Goal: Transaction & Acquisition: Purchase product/service

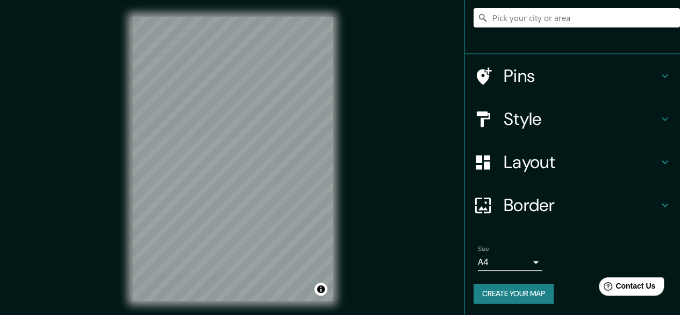
scroll to position [96, 0]
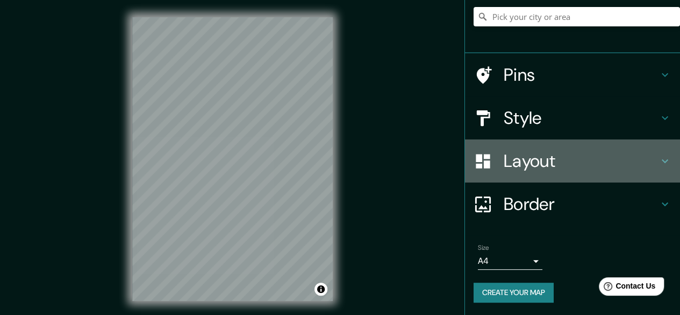
click at [542, 162] on h4 "Layout" at bounding box center [581, 161] width 155 height 22
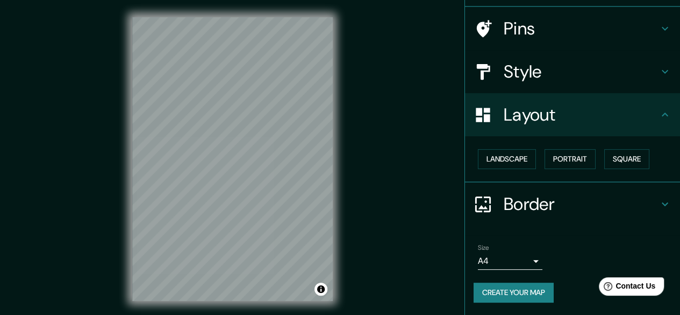
scroll to position [71, 0]
click at [499, 156] on button "Landscape" at bounding box center [507, 160] width 58 height 20
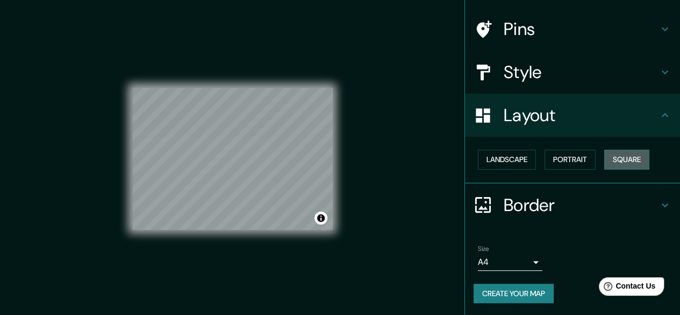
click at [611, 158] on button "Square" at bounding box center [627, 160] width 45 height 20
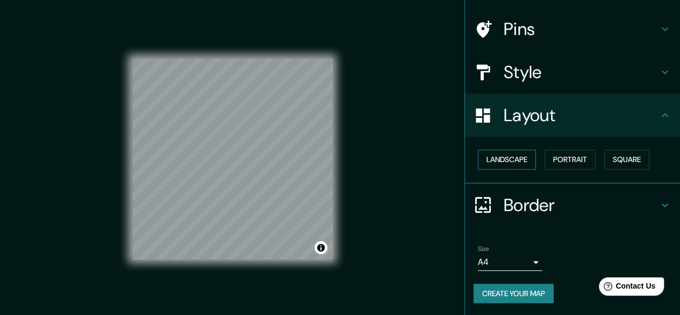
click at [509, 161] on button "Landscape" at bounding box center [507, 160] width 58 height 20
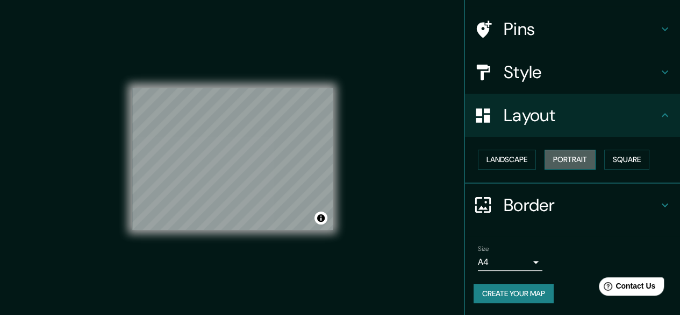
click at [553, 157] on button "Portrait" at bounding box center [570, 160] width 51 height 20
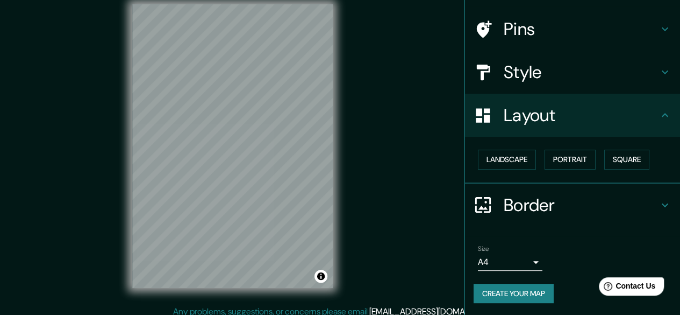
scroll to position [20, 0]
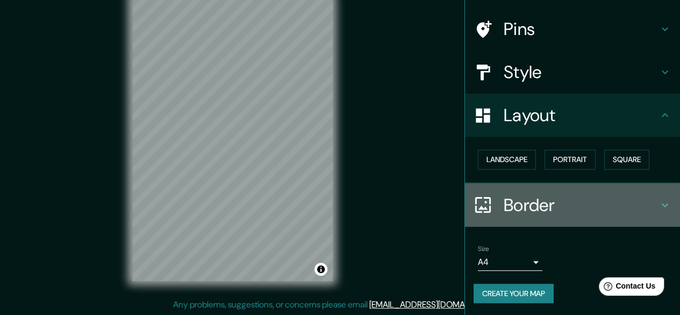
click at [609, 206] on h4 "Border" at bounding box center [581, 205] width 155 height 22
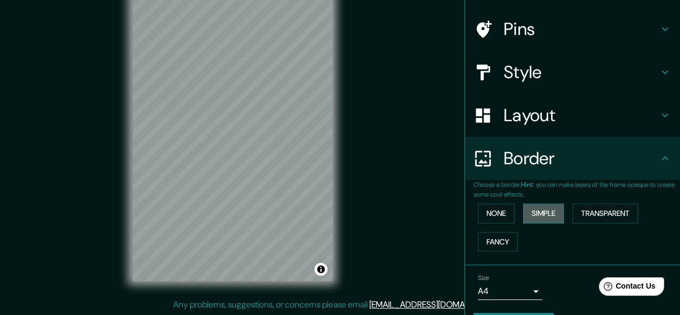
click at [543, 214] on button "Simple" at bounding box center [543, 213] width 41 height 20
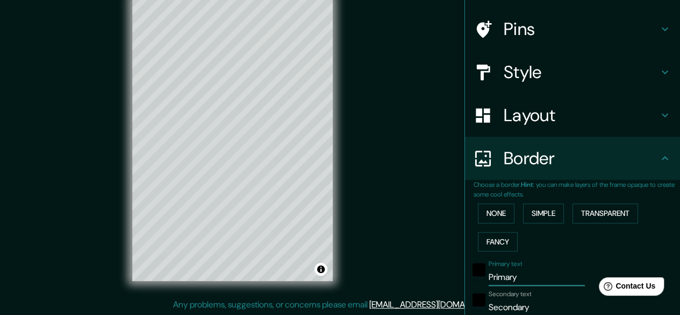
drag, startPoint x: 535, startPoint y: 277, endPoint x: 438, endPoint y: 285, distance: 96.6
click at [438, 285] on div "Mappin Location Pins Style Layout Border Choose a border. Hint : you can make l…" at bounding box center [340, 147] width 680 height 335
type input "L"
type input "149"
type input "30"
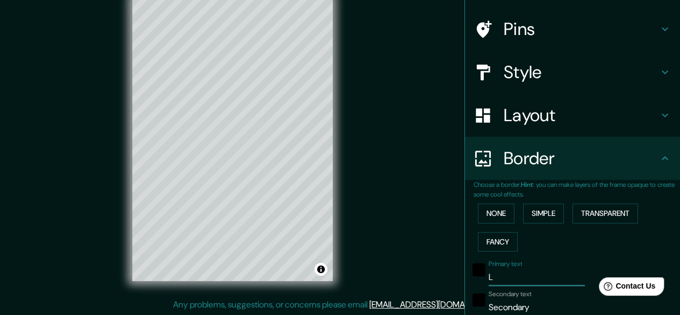
type input "LO"
type input "149"
type input "30"
type input "LON"
type input "149"
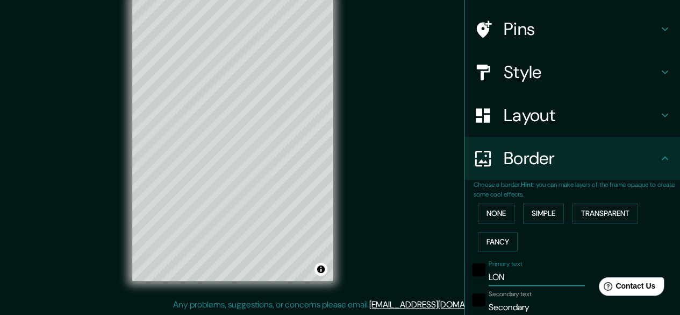
type input "30"
type input "LOND"
type input "149"
type input "30"
type input "LONDR"
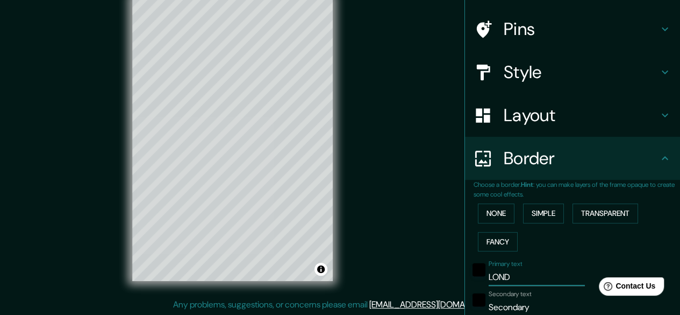
type input "149"
type input "30"
type input "LONDRE"
type input "149"
type input "30"
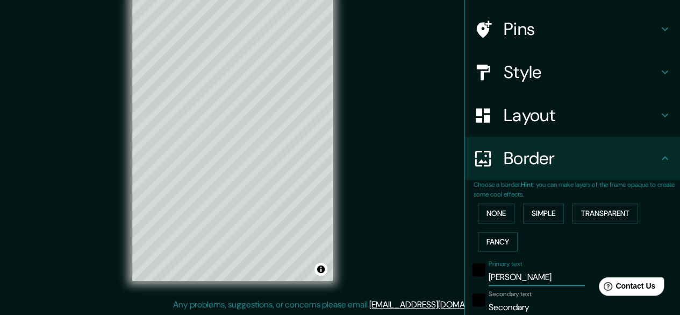
type input "LONDRES"
type input "149"
type input "30"
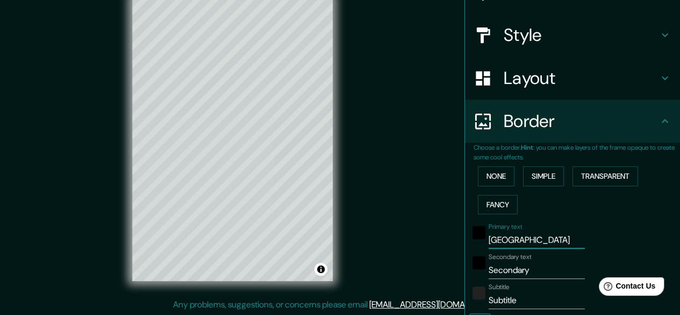
scroll to position [125, 0]
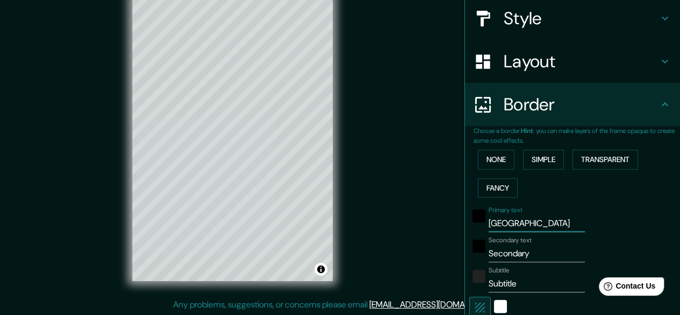
type input "LONDRES"
drag, startPoint x: 534, startPoint y: 255, endPoint x: 440, endPoint y: 250, distance: 94.3
click at [441, 250] on div "Mappin Location Pins Style Layout Border Choose a border. Hint : you can make l…" at bounding box center [340, 147] width 680 height 335
type input "A"
type input "149"
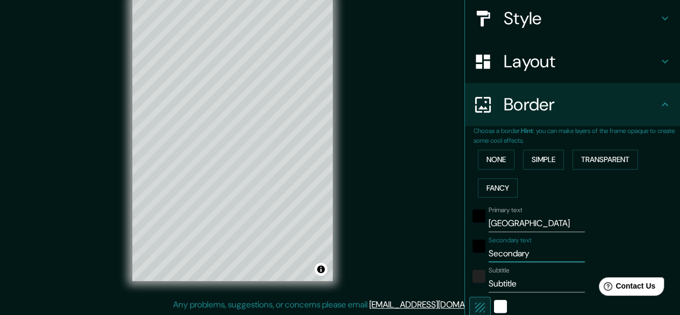
type input "30"
type input "AG"
type input "149"
type input "30"
type input "AGO"
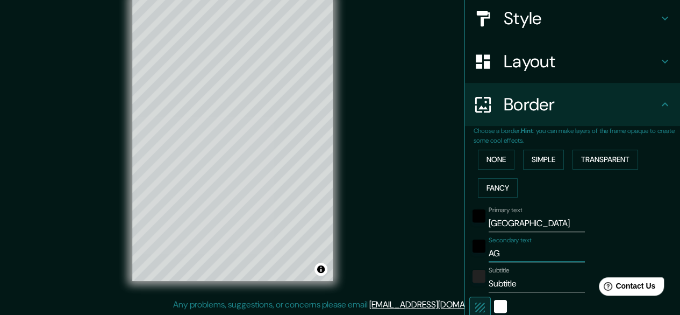
type input "149"
type input "30"
type input "AGOS"
type input "149"
type input "30"
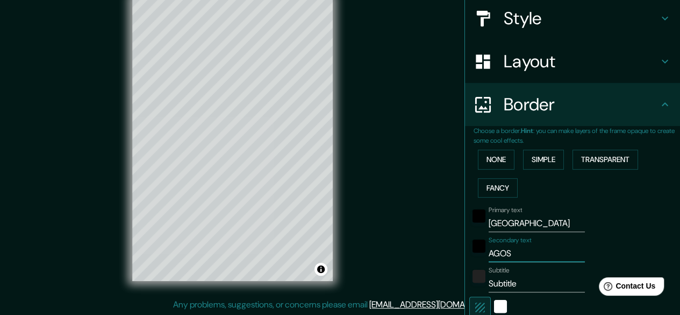
type input "AGOST"
type input "149"
type input "30"
type input "AGOSTO"
type input "149"
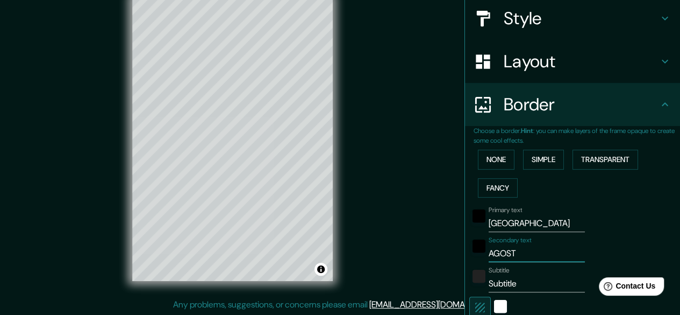
type input "30"
type input "AGOSTO"
type input "149"
type input "30"
type input "AGOSTO 2"
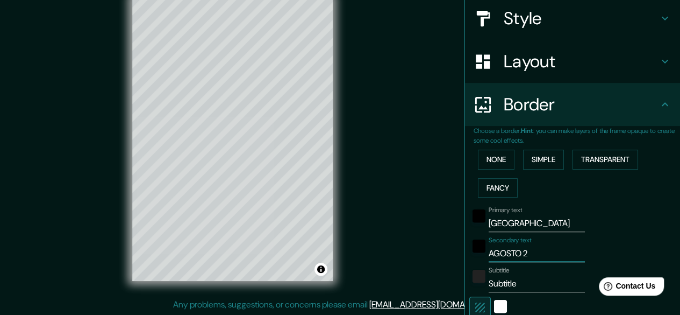
type input "149"
type input "30"
type input "AGOSTO 20"
type input "149"
type input "30"
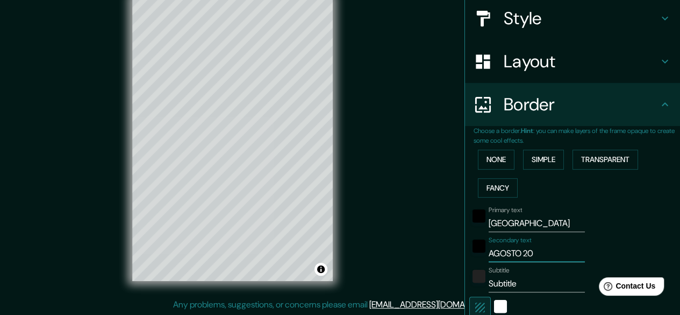
type input "AGOSTO 202"
type input "149"
type input "30"
type input "AGOSTO 2023"
type input "149"
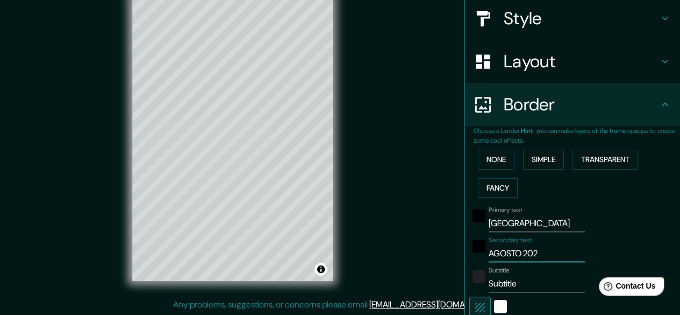
type input "30"
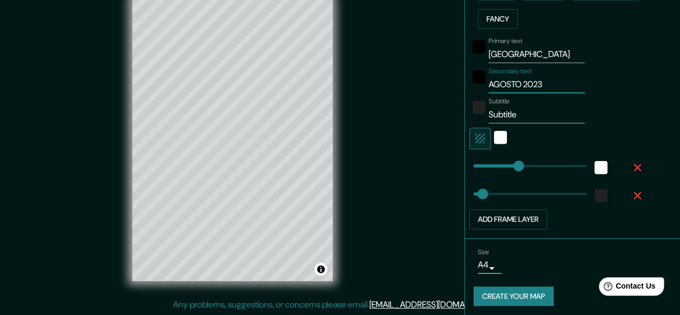
scroll to position [296, 0]
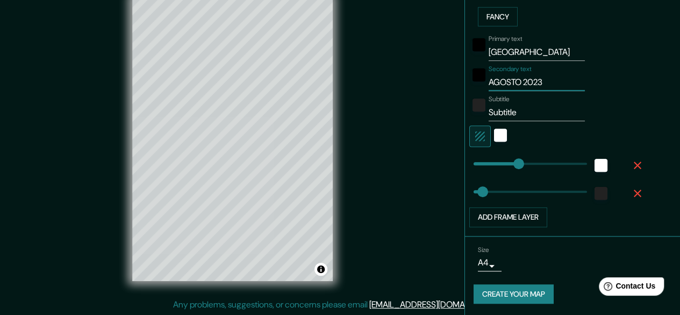
type input "AGOSTO 2023"
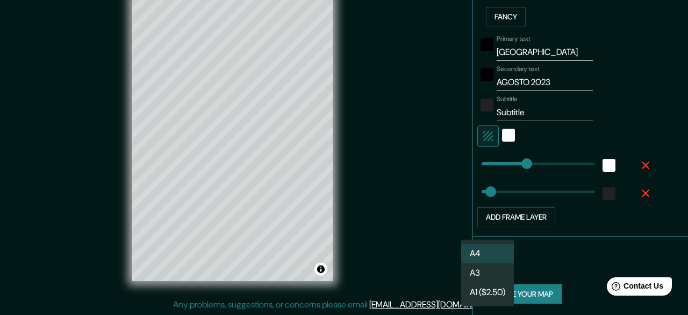
click at [487, 264] on body "Mappin Location Pins Style Layout Border Choose a border. Hint : you can make l…" at bounding box center [344, 137] width 688 height 315
click at [493, 274] on li "A3" at bounding box center [488, 272] width 53 height 19
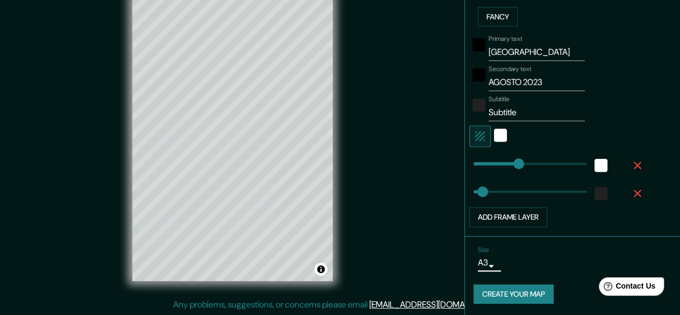
click at [516, 292] on button "Create your map" at bounding box center [514, 294] width 80 height 20
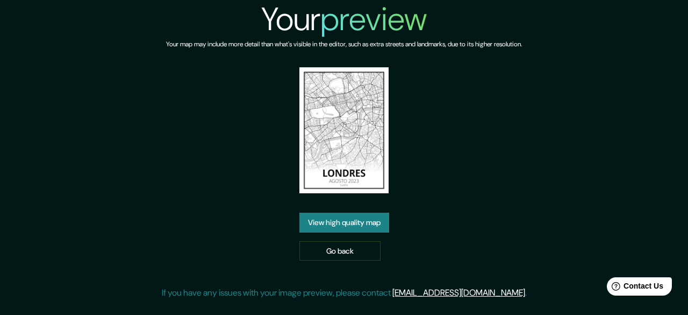
click at [361, 212] on link "View high quality map" at bounding box center [345, 222] width 90 height 20
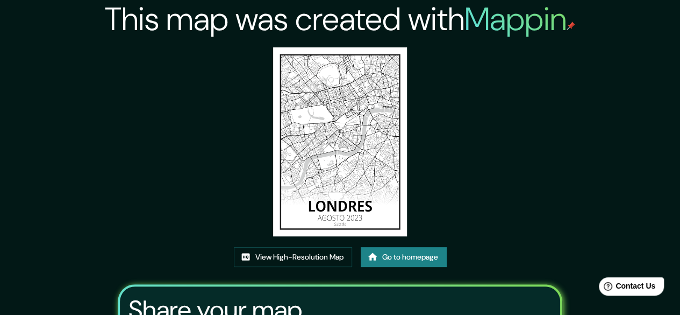
click at [322, 126] on img at bounding box center [339, 141] width 133 height 189
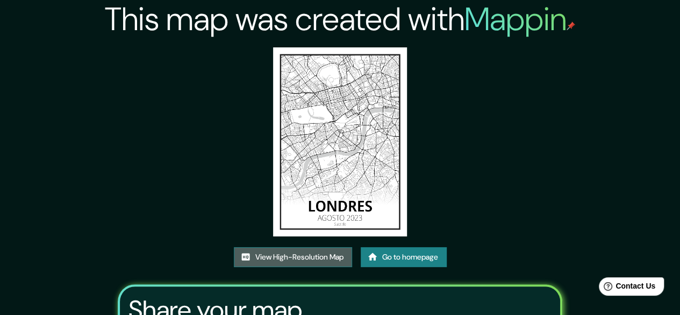
click at [282, 257] on link "View High-Resolution Map" at bounding box center [293, 257] width 118 height 20
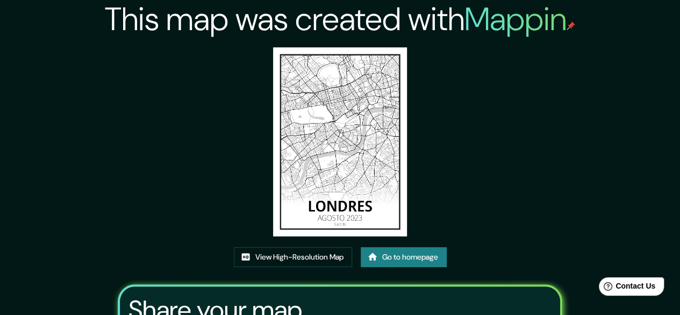
click at [435, 257] on link "Go to homepage" at bounding box center [404, 257] width 86 height 20
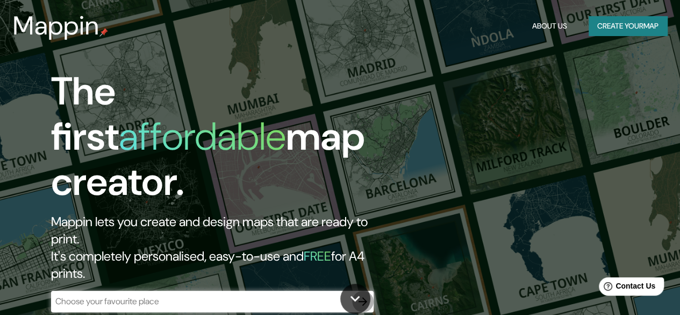
click at [361, 295] on icon "button" at bounding box center [363, 301] width 13 height 13
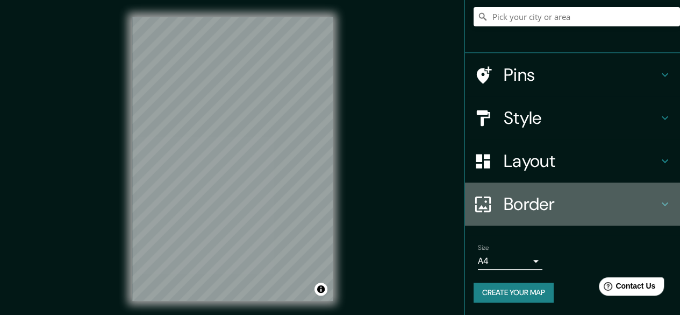
click at [557, 203] on h4 "Border" at bounding box center [581, 204] width 155 height 22
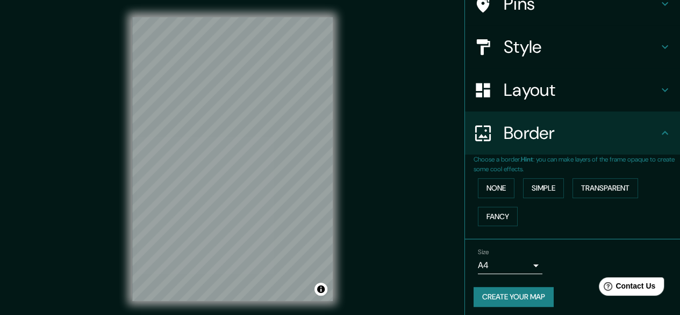
scroll to position [79, 0]
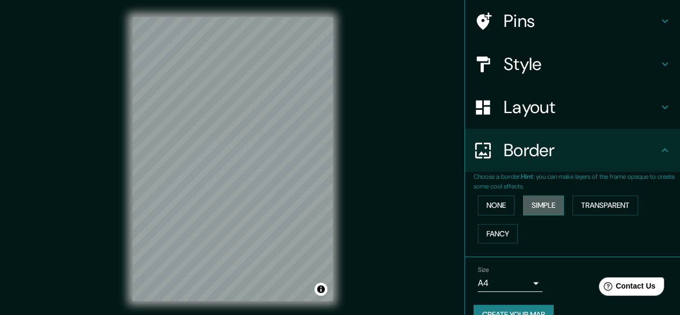
click at [550, 210] on button "Simple" at bounding box center [543, 205] width 41 height 20
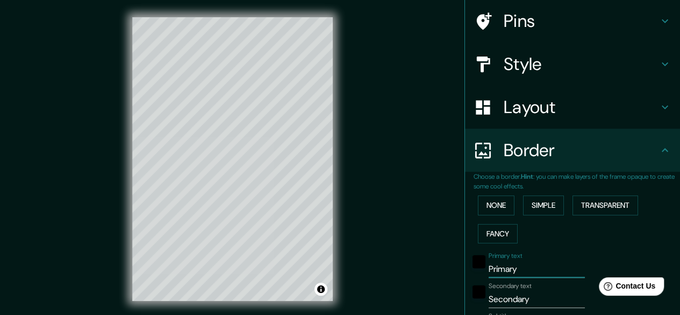
drag, startPoint x: 519, startPoint y: 264, endPoint x: 435, endPoint y: 260, distance: 84.0
click at [435, 260] on div "Mappin Location Pins Style Layout Border Choose a border. Hint : you can make l…" at bounding box center [340, 167] width 680 height 335
type input "P"
type input "149"
type input "30"
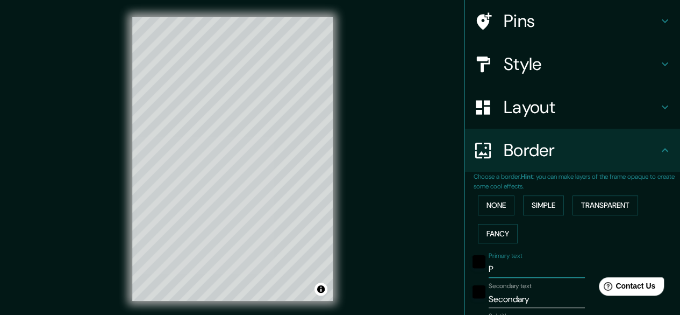
type input "PA"
type input "149"
type input "30"
type input "PAR"
type input "149"
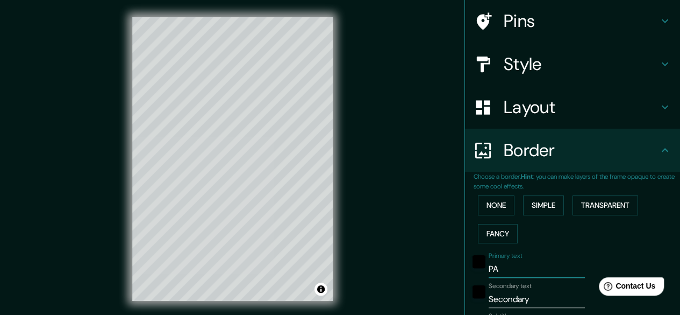
type input "30"
type input "PARI"
type input "149"
type input "30"
type input "[GEOGRAPHIC_DATA]"
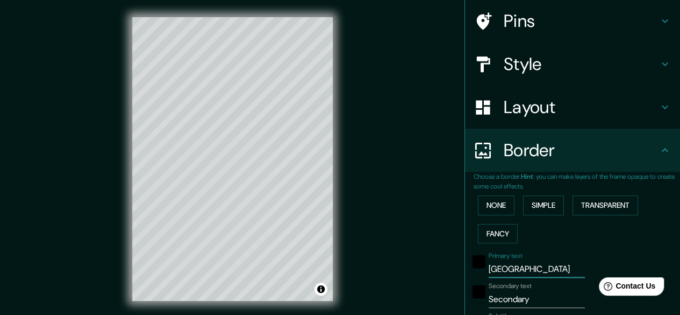
type input "149"
type input "30"
type input "[GEOGRAPHIC_DATA]"
drag, startPoint x: 540, startPoint y: 297, endPoint x: 486, endPoint y: 307, distance: 54.8
click at [472, 306] on div "Secondary text Secondary" at bounding box center [558, 295] width 176 height 26
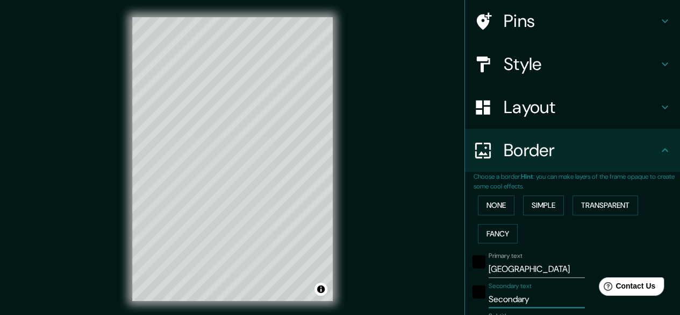
type input "D"
type input "149"
type input "30"
type input "DI"
type input "149"
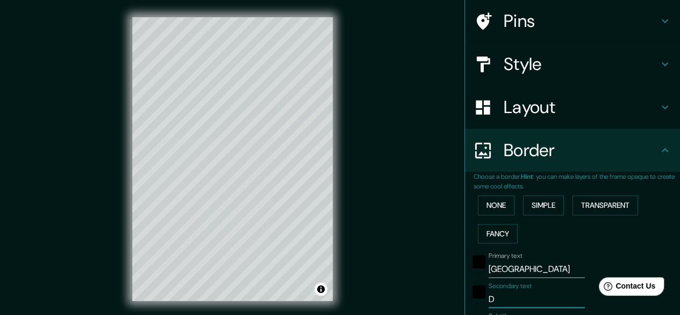
type input "30"
type input "DIC"
type input "149"
type input "30"
type input "DICI"
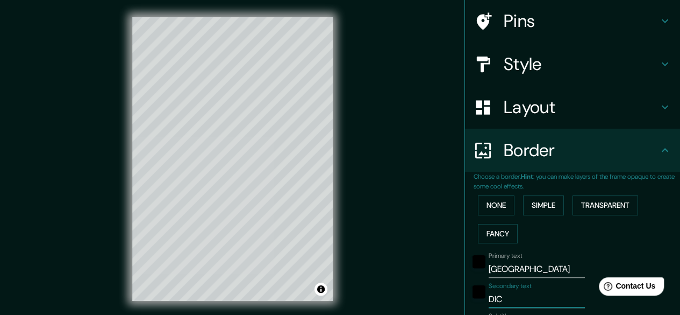
type input "149"
type input "30"
type input "[PERSON_NAME]"
type input "149"
type input "30"
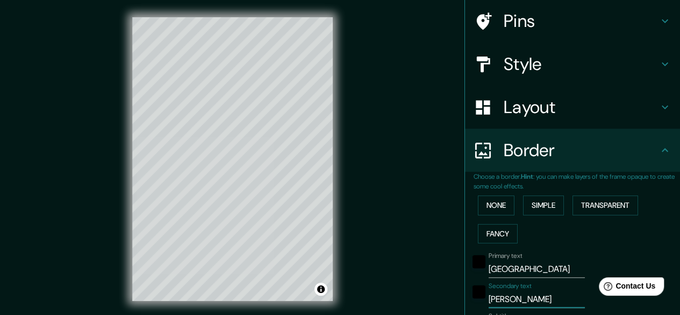
type input "DICIEB"
type input "149"
type input "30"
type input "DICIEBR"
type input "149"
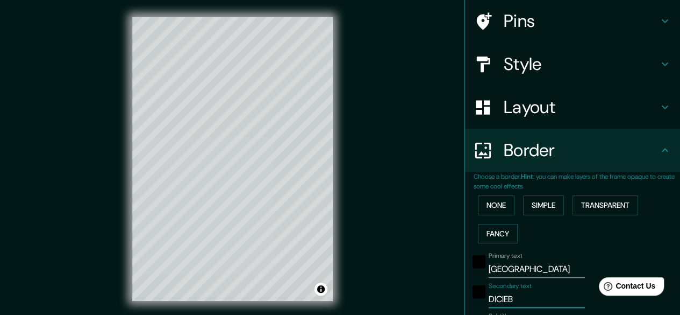
type input "30"
type input "DICIEB"
type input "149"
type input "30"
type input "[PERSON_NAME]"
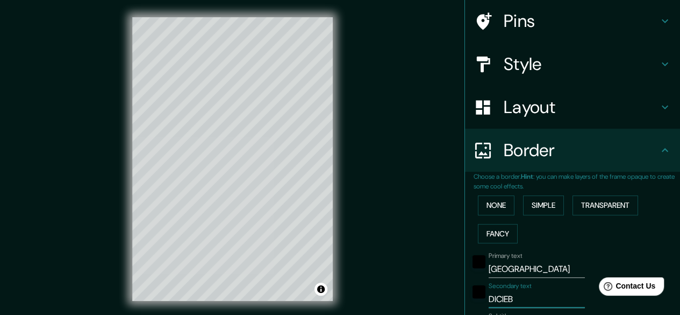
type input "149"
type input "30"
type input "DICIEM"
type input "149"
type input "30"
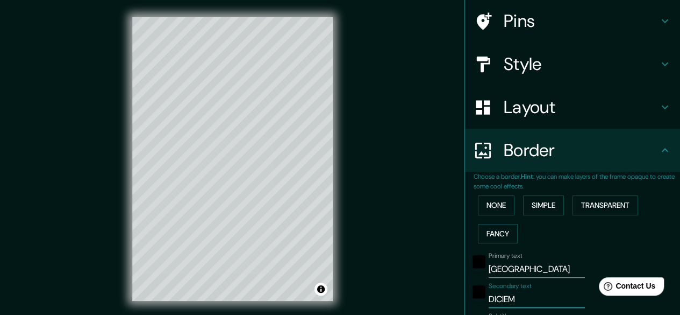
type input "DICIEMB"
type input "149"
type input "30"
type input "DICIEMBR"
type input "149"
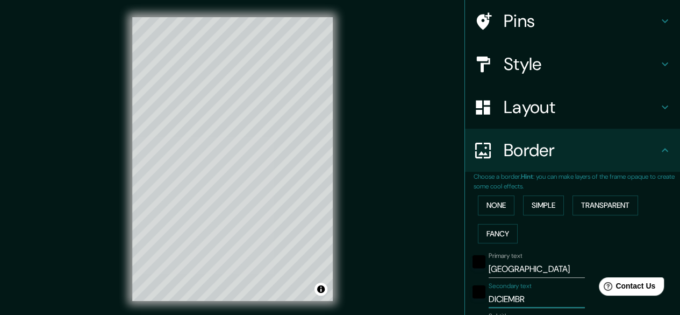
type input "30"
type input "DICIEMBRE"
type input "149"
type input "30"
type input "DICIEMBRE"
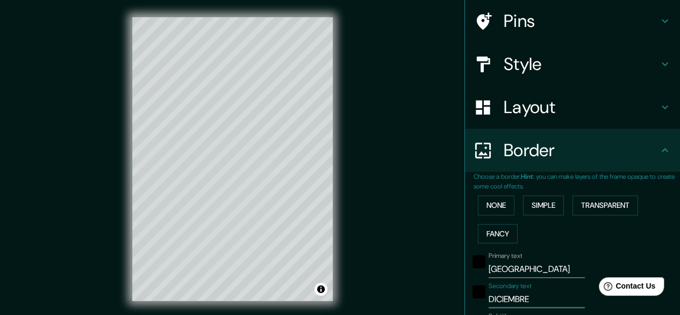
type input "149"
type input "30"
type input "DICIEMBRE 2"
type input "149"
type input "30"
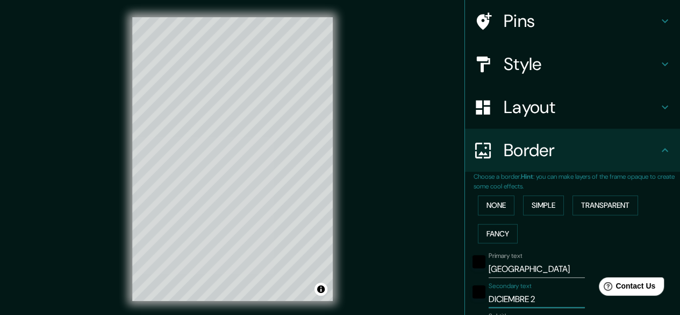
type input "DICIEMBRE 20"
type input "149"
type input "30"
type input "DICIEMBRE 202"
type input "149"
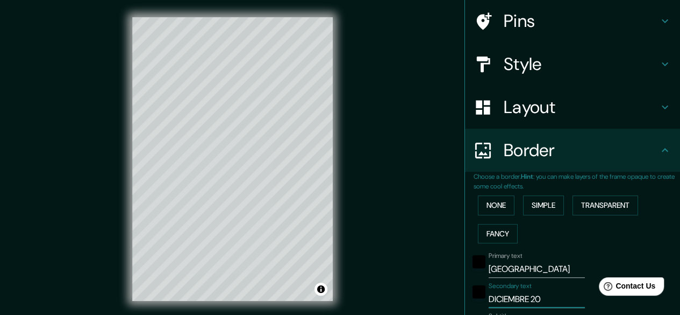
type input "30"
type input "DICIEMBRE 2023"
type input "149"
type input "30"
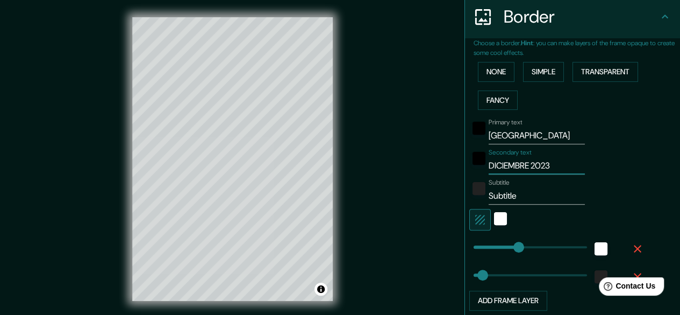
scroll to position [240, 0]
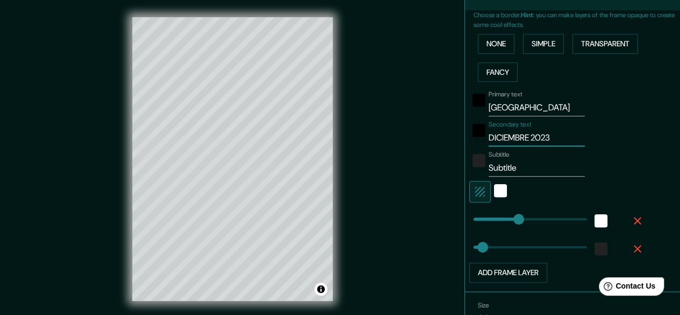
type input "DICIEMBRE 2023"
drag, startPoint x: 517, startPoint y: 168, endPoint x: 388, endPoint y: 175, distance: 129.3
click at [389, 175] on div "Mappin Location Pins Style Layout Border Choose a border. Hint : you can make l…" at bounding box center [340, 167] width 680 height 335
type input "149"
type input "30"
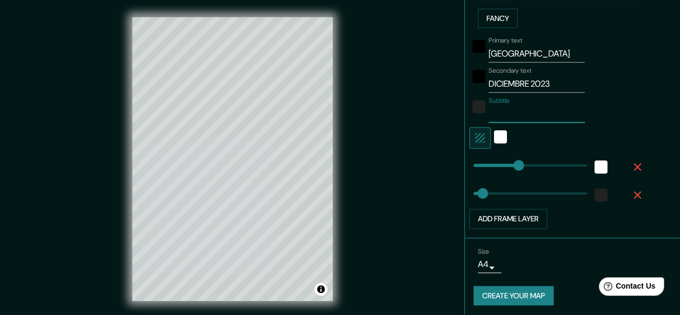
scroll to position [296, 0]
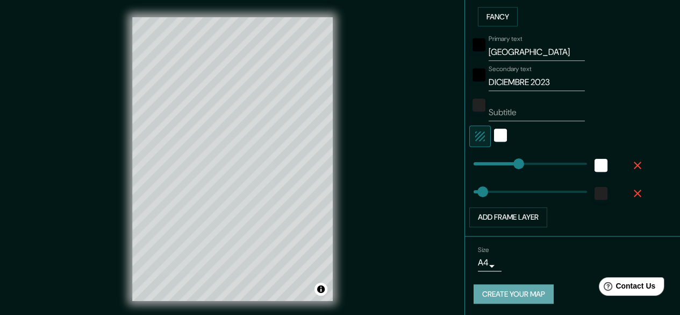
click at [525, 291] on button "Create your map" at bounding box center [514, 294] width 80 height 20
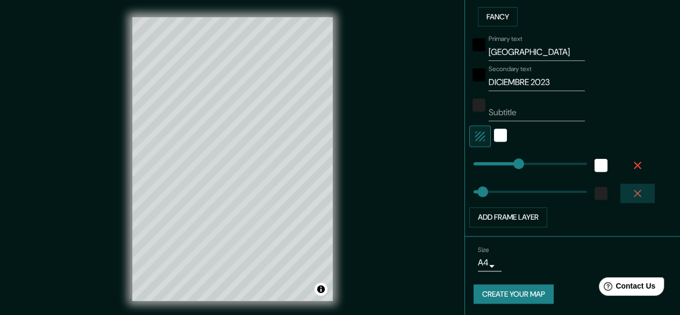
click at [631, 194] on icon "button" at bounding box center [637, 193] width 13 height 13
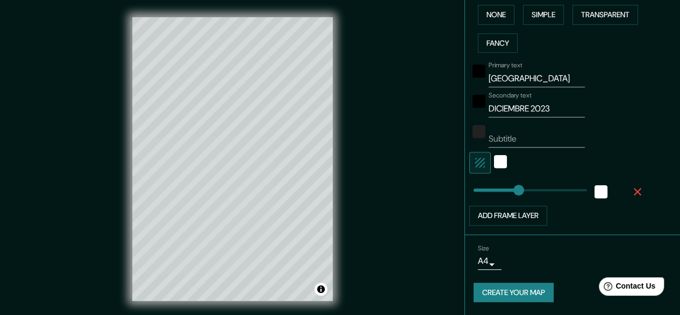
scroll to position [268, 0]
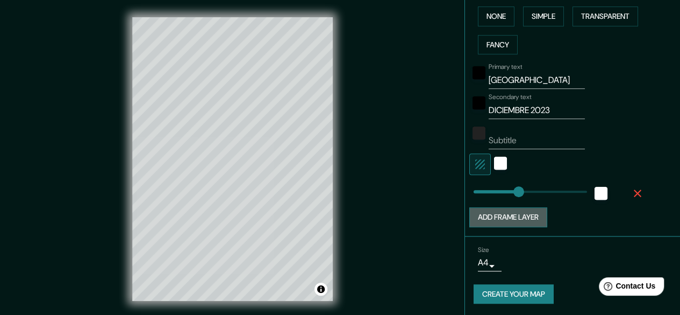
click at [510, 212] on button "Add frame layer" at bounding box center [509, 217] width 78 height 20
type input "149"
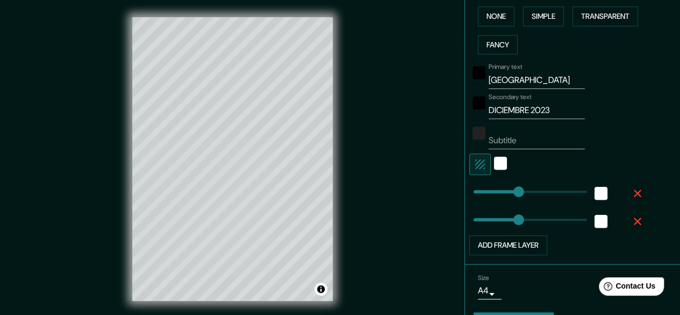
type input "149"
click at [595, 220] on div "white" at bounding box center [601, 221] width 13 height 13
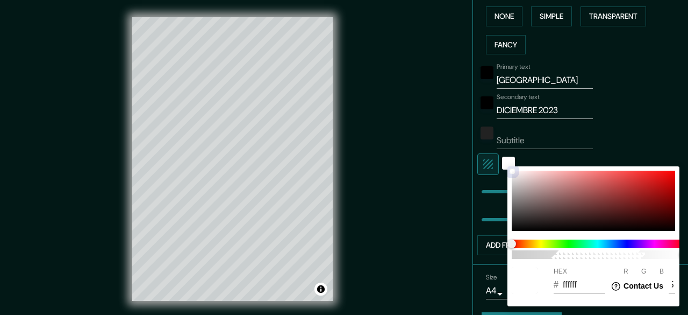
click at [520, 224] on div at bounding box center [594, 201] width 164 height 60
type input "149"
type input "191818"
type input "25"
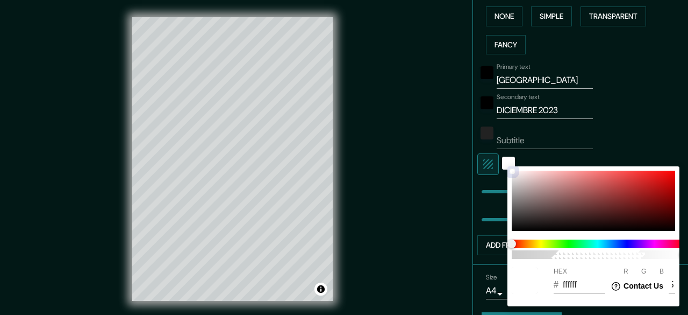
type input "24"
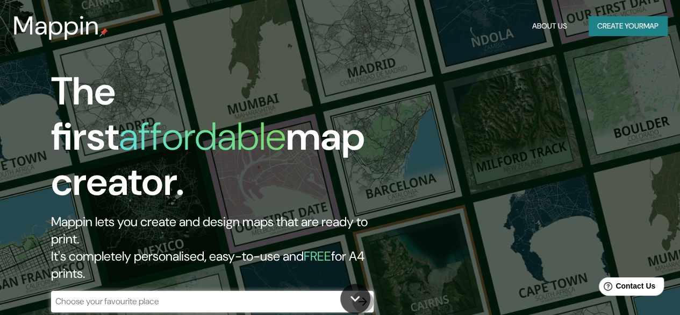
click at [364, 295] on icon "button" at bounding box center [363, 301] width 13 height 13
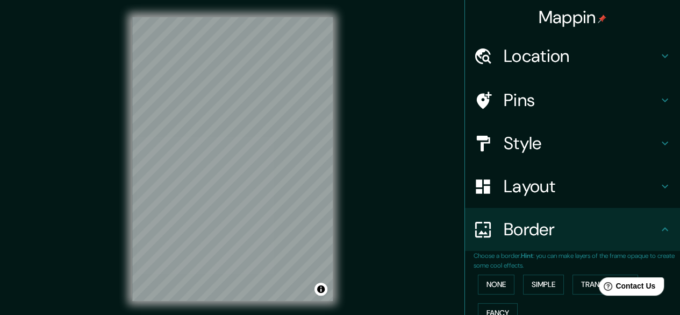
click at [242, 314] on html "Mappin Location Pins Style Layout Border Choose a border. Hint : you can make l…" at bounding box center [340, 157] width 680 height 315
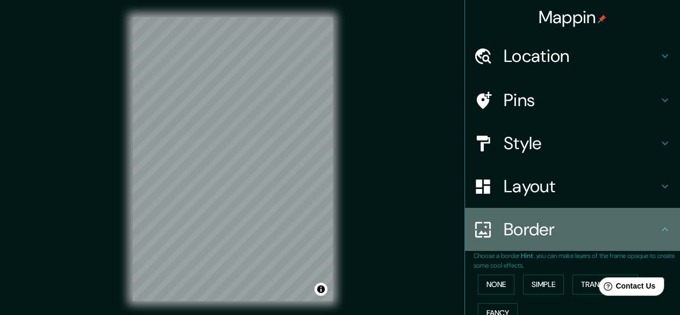
click at [543, 226] on h4 "Border" at bounding box center [581, 229] width 155 height 22
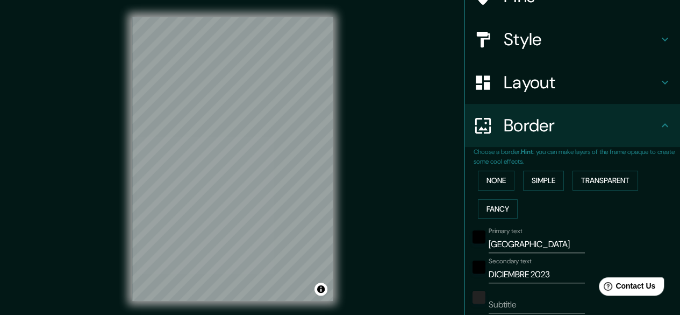
scroll to position [108, 0]
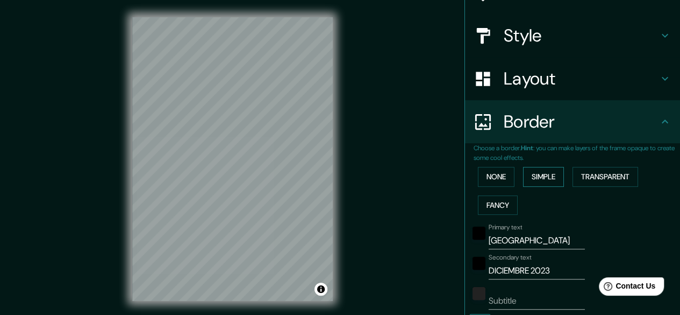
click at [535, 178] on button "Simple" at bounding box center [543, 177] width 41 height 20
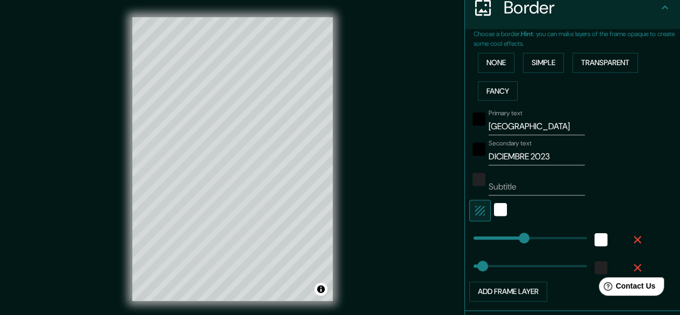
scroll to position [269, 0]
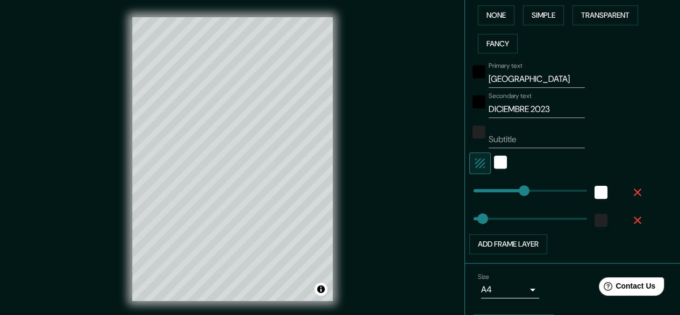
type input "166"
click at [529, 80] on input "[GEOGRAPHIC_DATA]" at bounding box center [537, 78] width 96 height 17
type input "P"
type input "166"
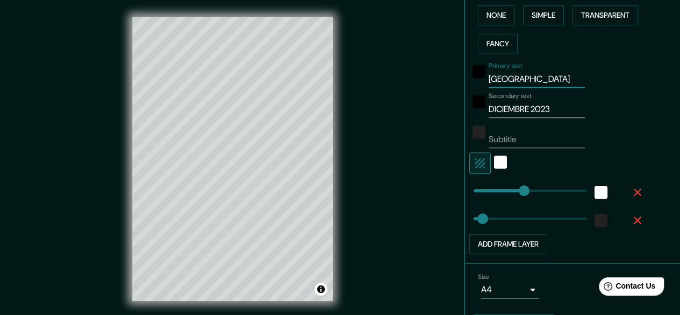
type input "30"
type input "PA"
type input "166"
type input "30"
type input "PAR"
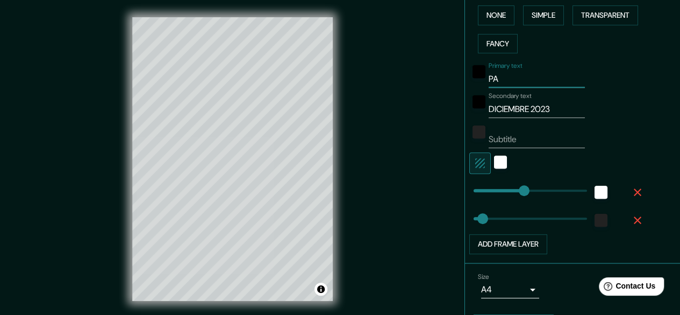
type input "166"
type input "30"
type input "PARI"
type input "166"
type input "30"
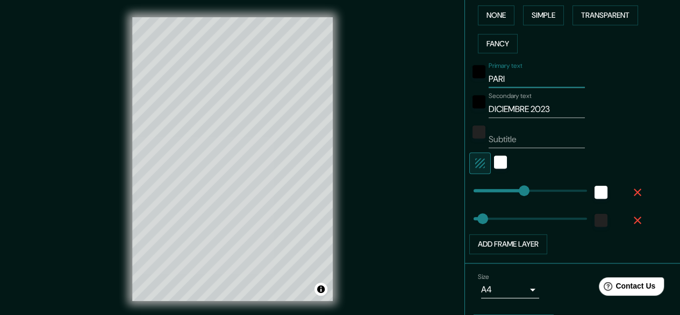
type input "[GEOGRAPHIC_DATA]"
type input "166"
type input "30"
click at [558, 113] on input "DICIEMBRE 2023" at bounding box center [537, 109] width 96 height 17
drag, startPoint x: 558, startPoint y: 113, endPoint x: 448, endPoint y: 100, distance: 110.5
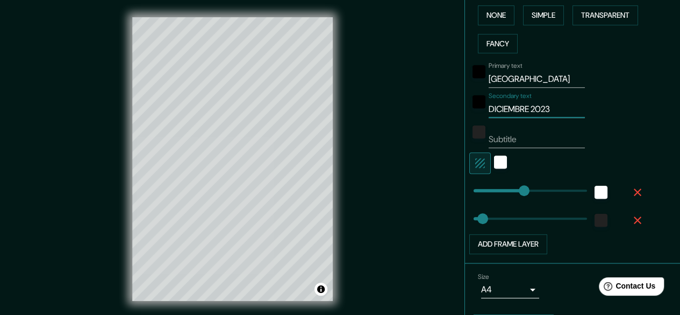
click at [448, 100] on div "Mappin Location Pins Style Layout Border Choose a border. Hint : you can make l…" at bounding box center [340, 167] width 680 height 335
drag, startPoint x: 555, startPoint y: 110, endPoint x: 448, endPoint y: 102, distance: 107.9
click at [448, 102] on div "Mappin Location Pins Style Layout Border Choose a border. Hint : you can make l…" at bounding box center [340, 167] width 680 height 335
type input "166"
type input "30"
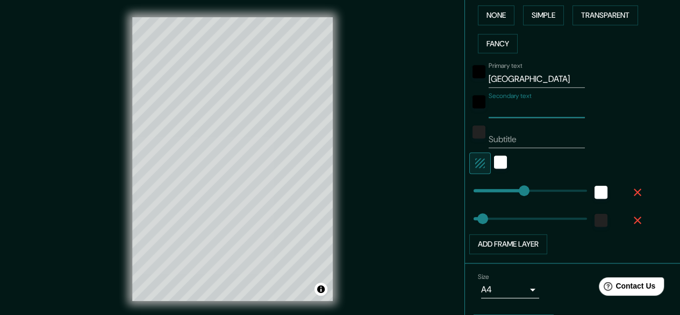
paste input "DICIEMBRE 2023"
type input "DICIEMBRE 2023"
type input "166"
type input "30"
drag, startPoint x: 529, startPoint y: 136, endPoint x: 465, endPoint y: 134, distance: 64.0
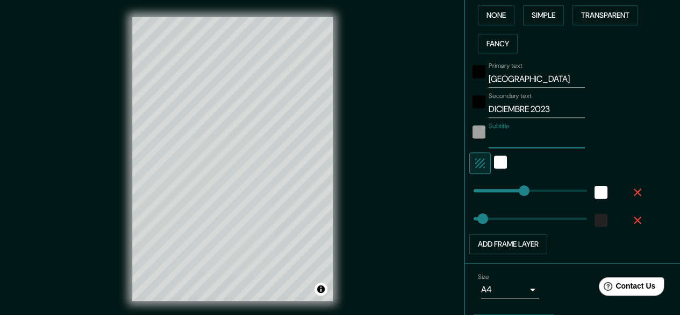
click at [470, 134] on div "Subtitle" at bounding box center [558, 135] width 176 height 26
click at [644, 72] on div "Primary text PARIS Secondary text DICIEMBRE 2023 Subtitle Add frame layer" at bounding box center [577, 156] width 207 height 196
click at [536, 141] on input "Subtitle" at bounding box center [537, 139] width 96 height 17
click at [549, 140] on input "Subtitle" at bounding box center [537, 139] width 96 height 17
type input "166"
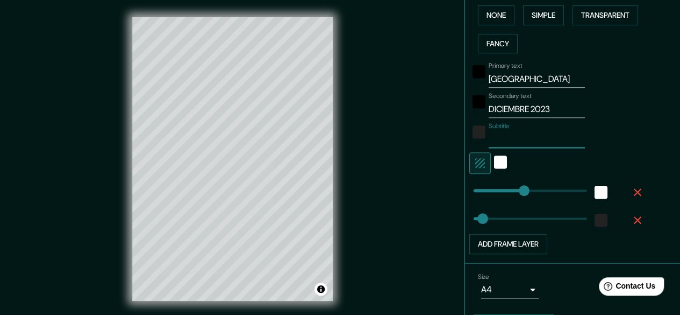
type input "30"
click at [638, 83] on div "Primary text PARIS Secondary text DICIEMBRE 2023 Subtitle Add frame layer" at bounding box center [577, 156] width 207 height 196
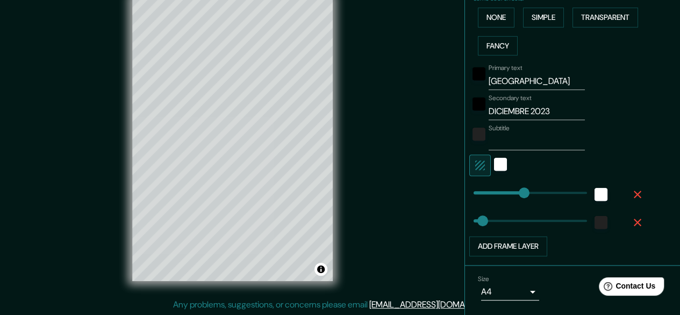
scroll to position [299, 0]
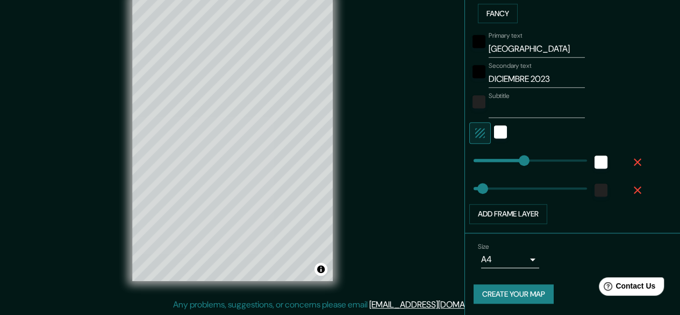
click at [500, 296] on button "Create your map" at bounding box center [514, 294] width 80 height 20
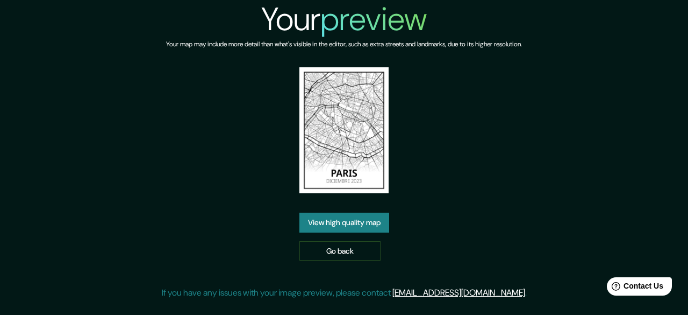
click at [355, 221] on link "View high quality map" at bounding box center [345, 222] width 90 height 20
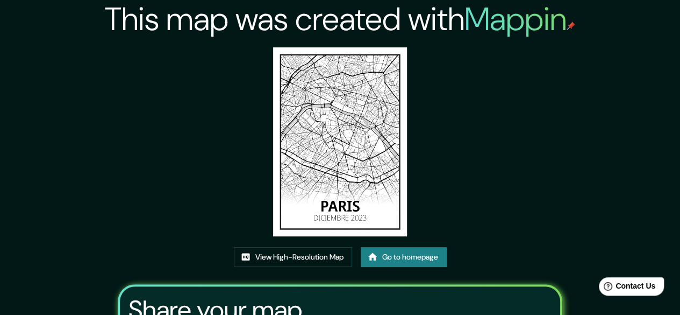
click at [344, 182] on img at bounding box center [339, 141] width 133 height 189
click at [309, 252] on link "View High-Resolution Map" at bounding box center [293, 257] width 118 height 20
click at [388, 250] on link "Go to homepage" at bounding box center [404, 257] width 86 height 20
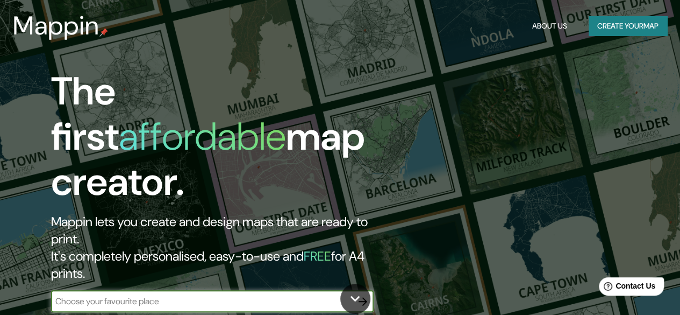
click at [366, 297] on icon "button" at bounding box center [363, 301] width 9 height 9
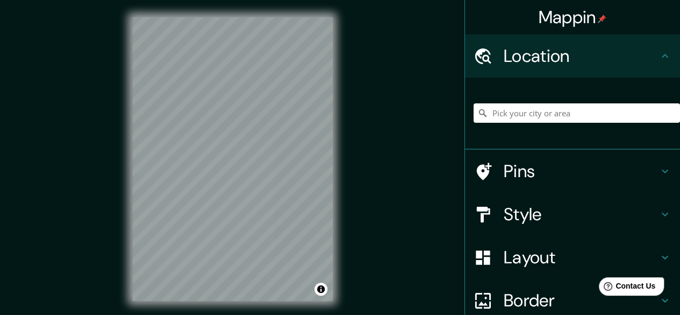
click at [380, 140] on div "Mappin Location Pins Style Layout Border Choose a border. Hint : you can make l…" at bounding box center [340, 167] width 680 height 335
